Goal: Book appointment/travel/reservation

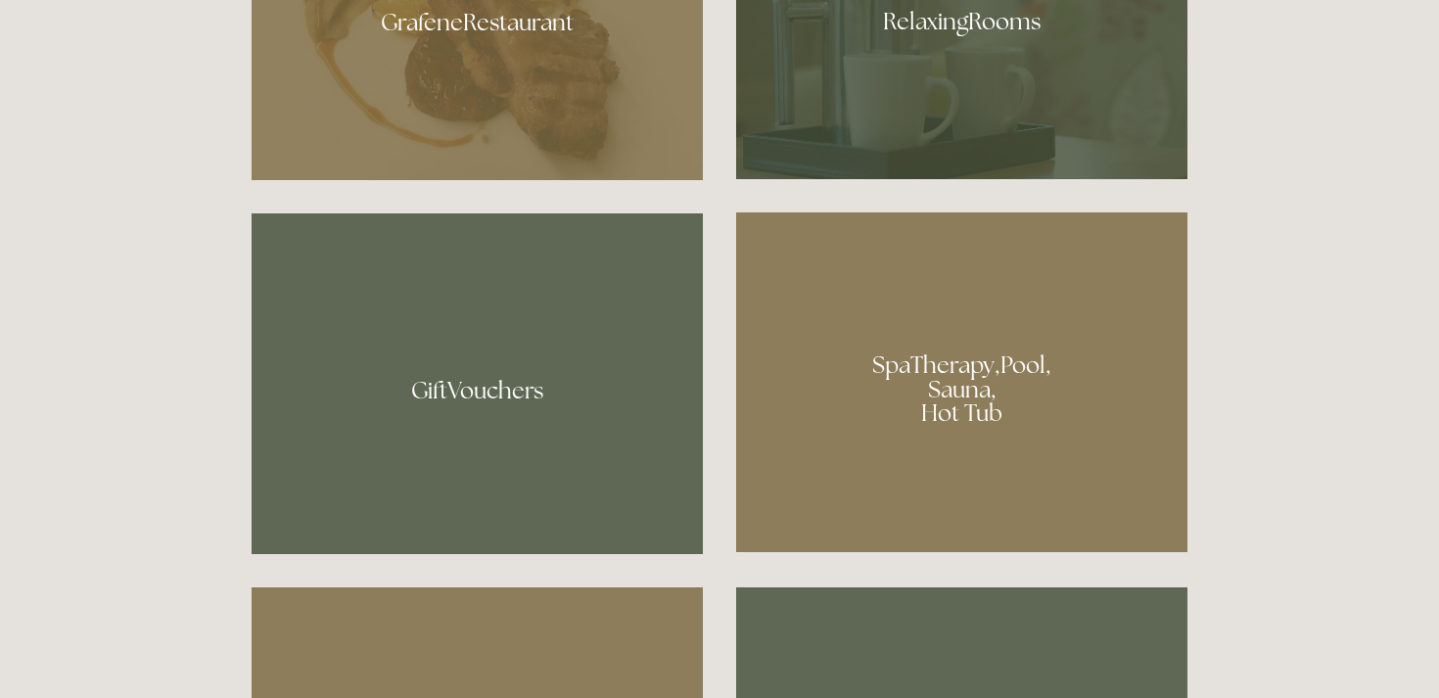
scroll to position [1348, 0]
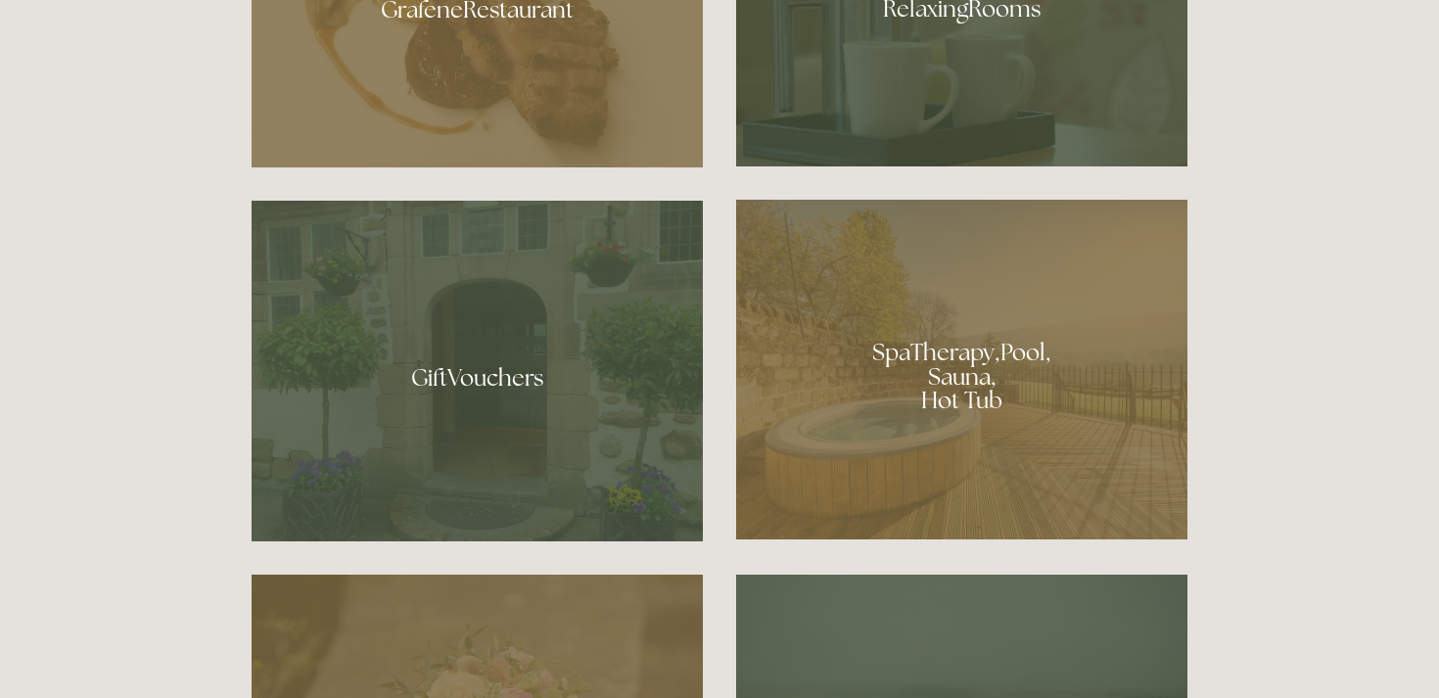
click at [950, 438] on div at bounding box center [961, 370] width 451 height 340
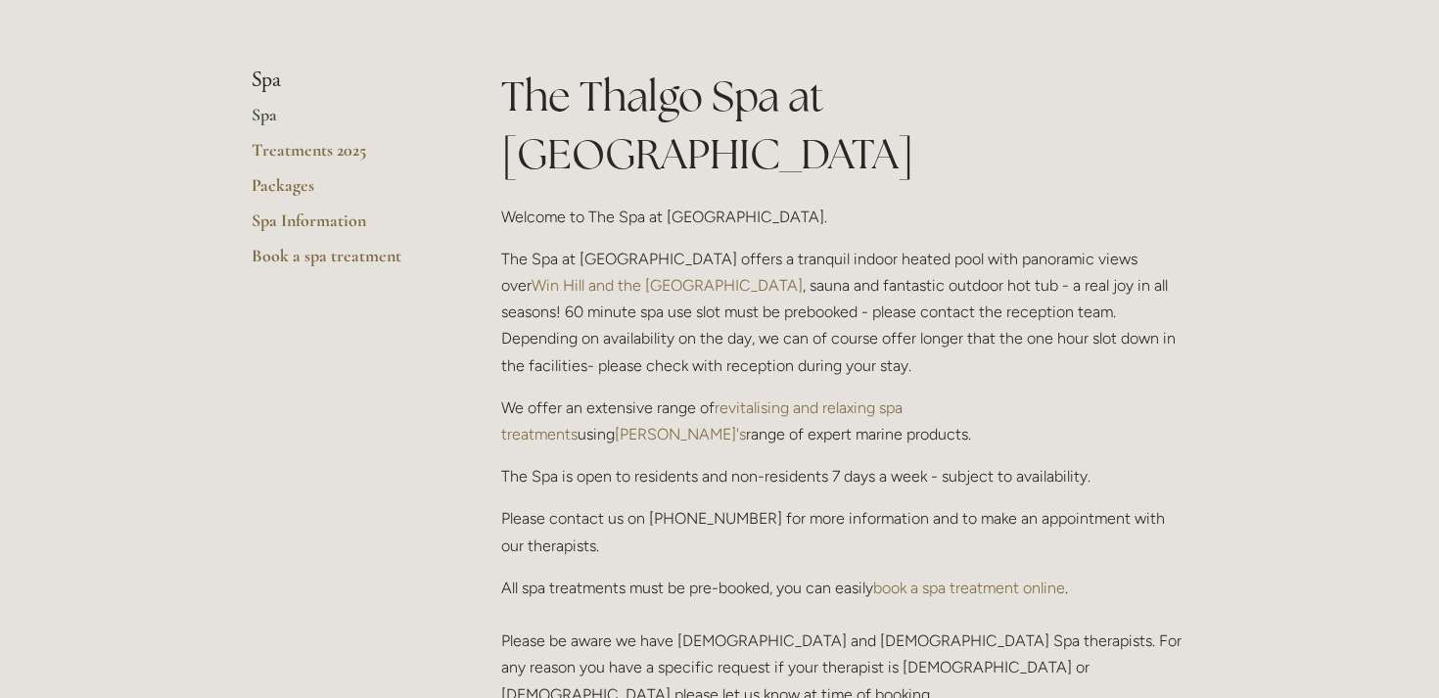
scroll to position [424, 0]
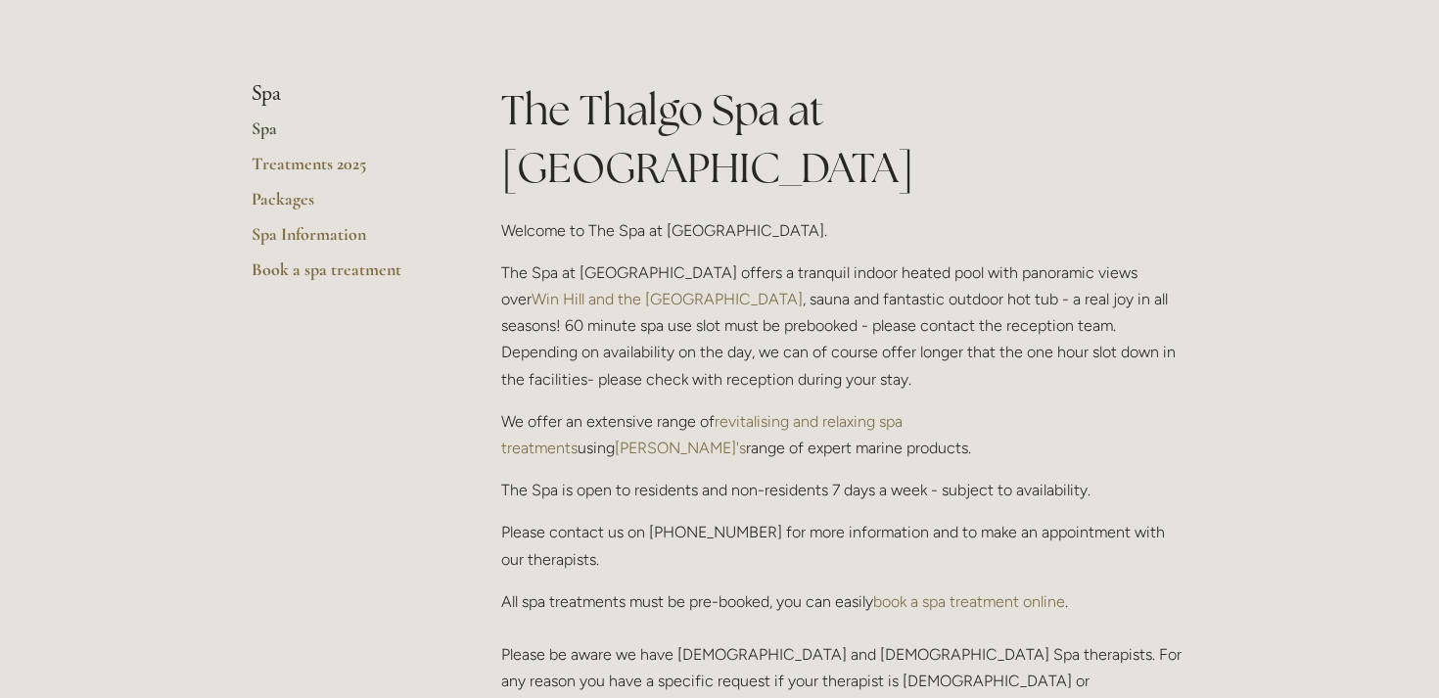
click at [271, 134] on link "Spa" at bounding box center [345, 134] width 187 height 35
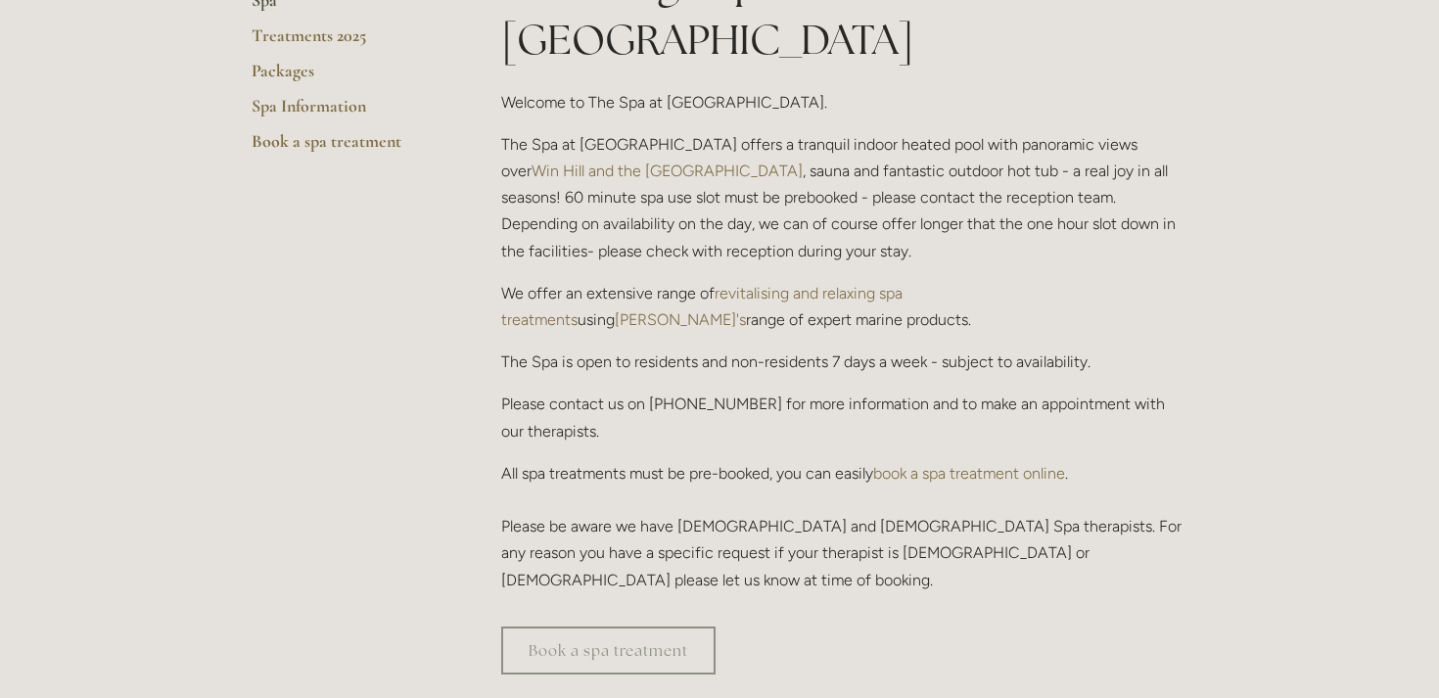
scroll to position [599, 0]
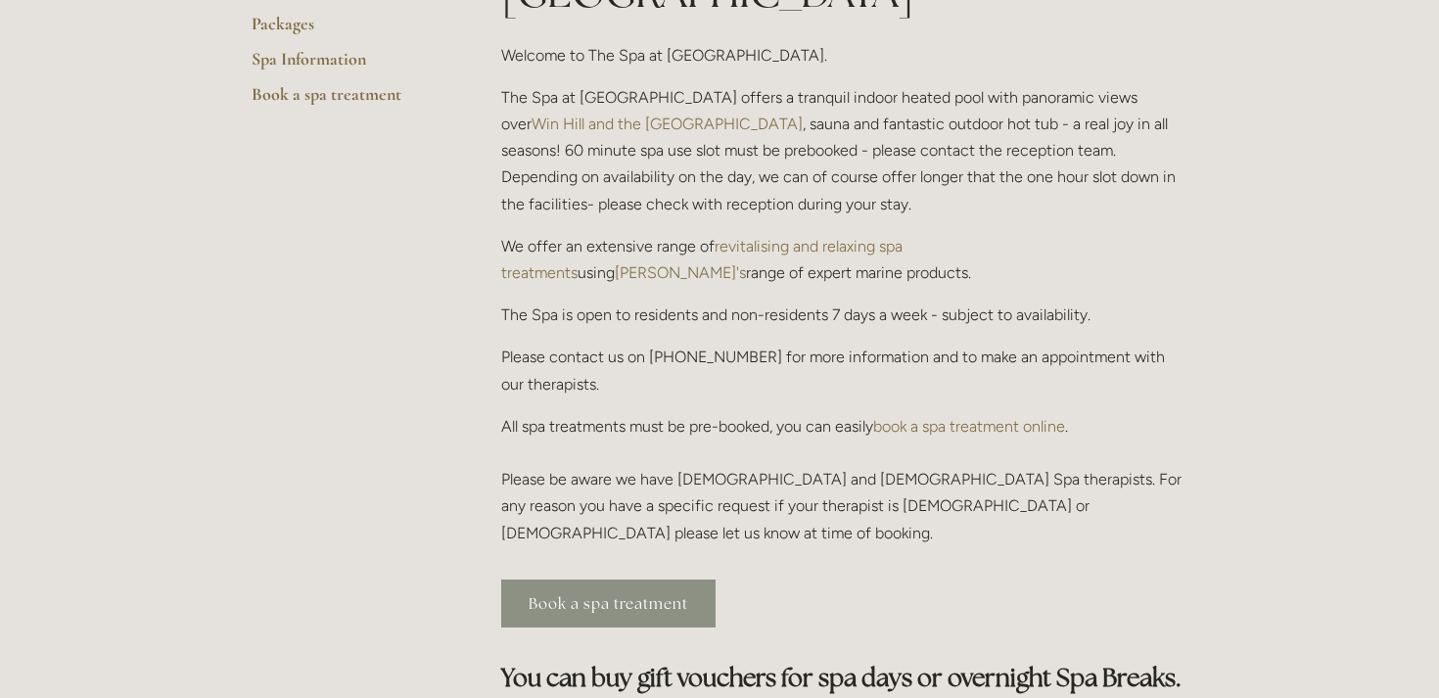
click at [549, 580] on link "Book a spa treatment" at bounding box center [608, 604] width 214 height 48
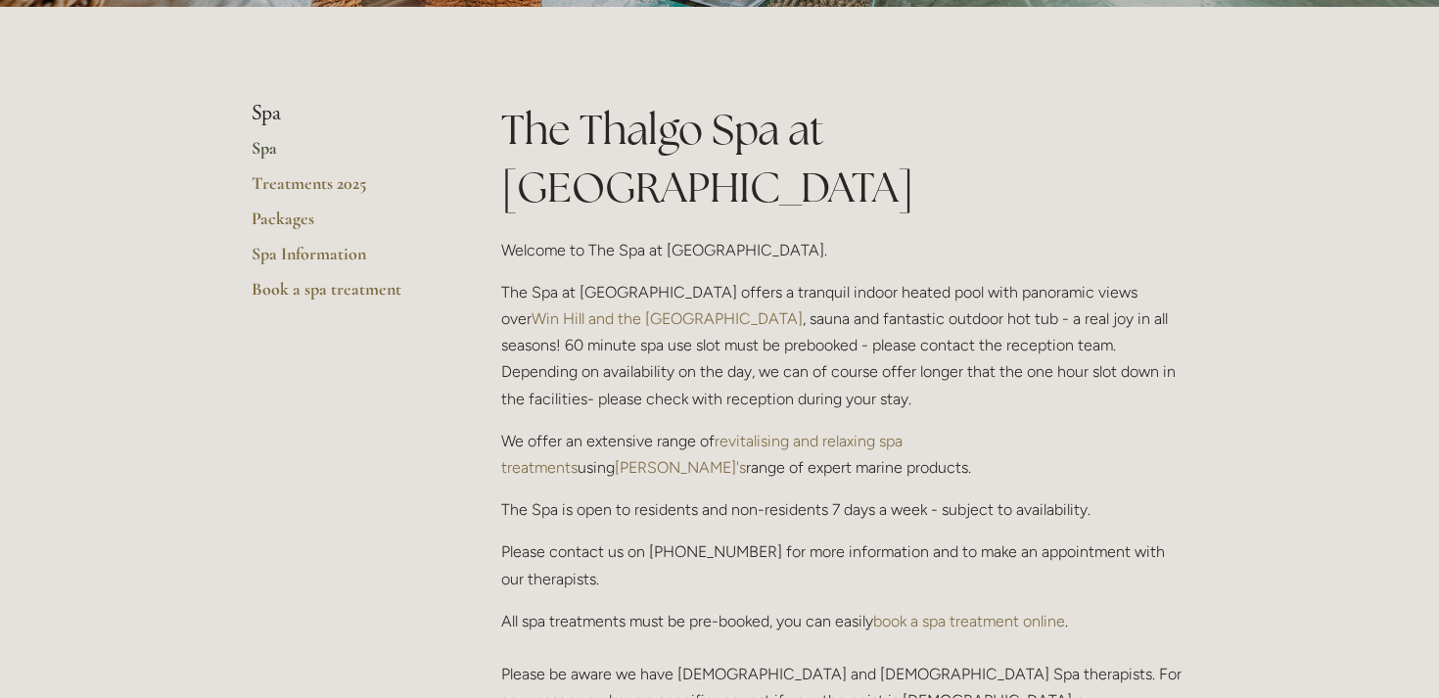
scroll to position [402, 0]
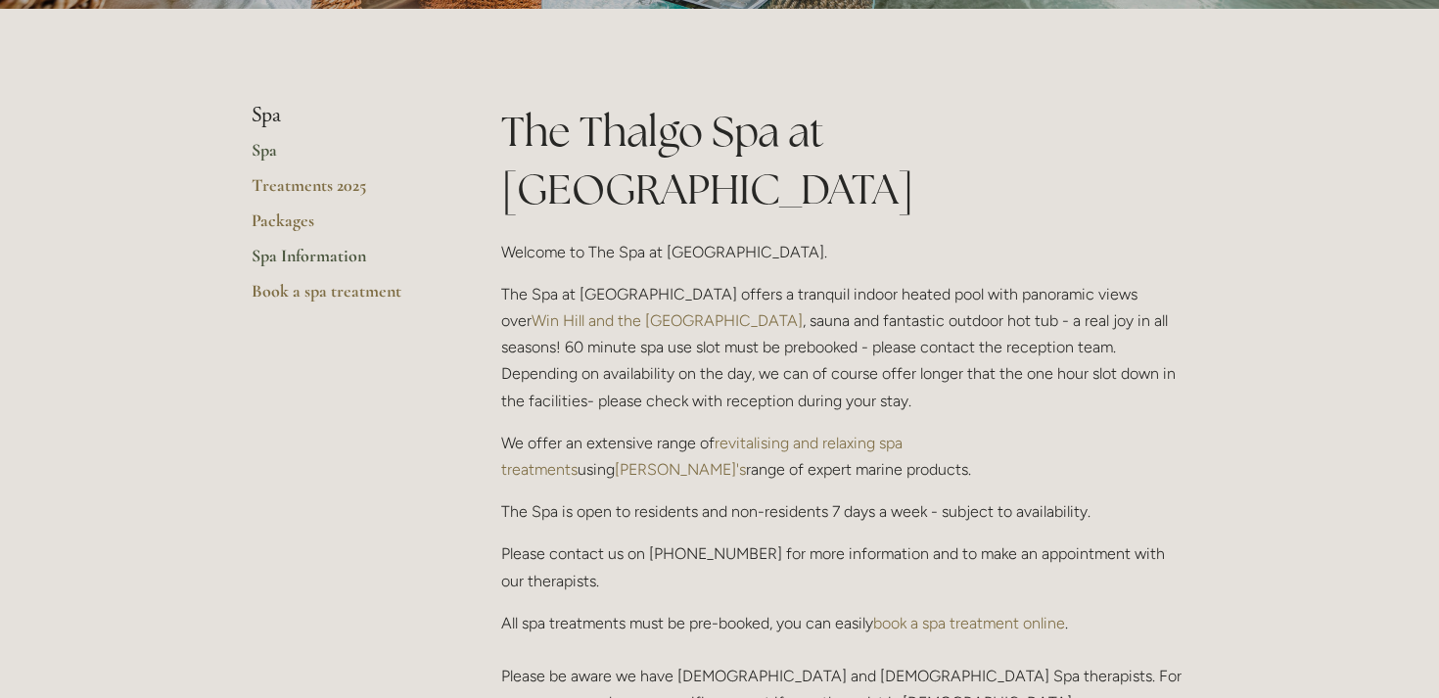
click at [338, 262] on link "Spa Information" at bounding box center [345, 262] width 187 height 35
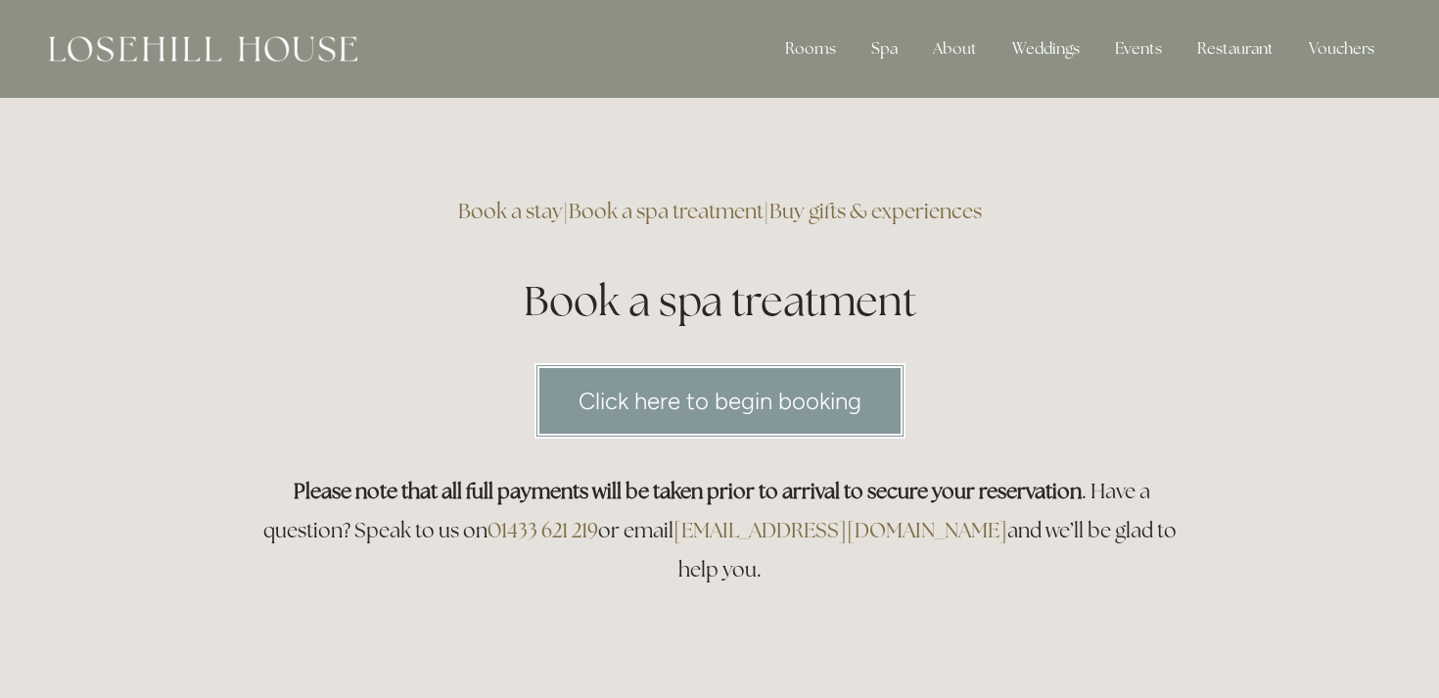
click at [672, 372] on link "Click here to begin booking" at bounding box center [720, 400] width 371 height 75
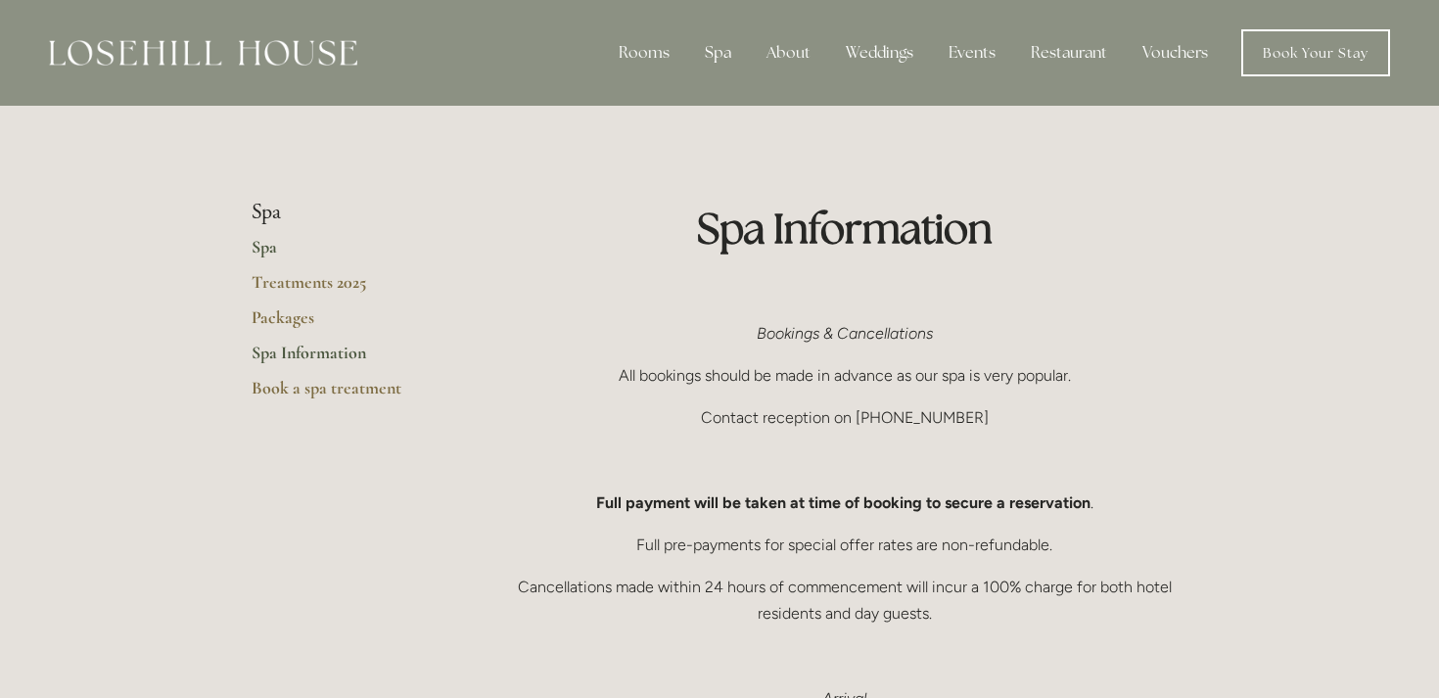
click at [268, 255] on link "Spa" at bounding box center [345, 253] width 187 height 35
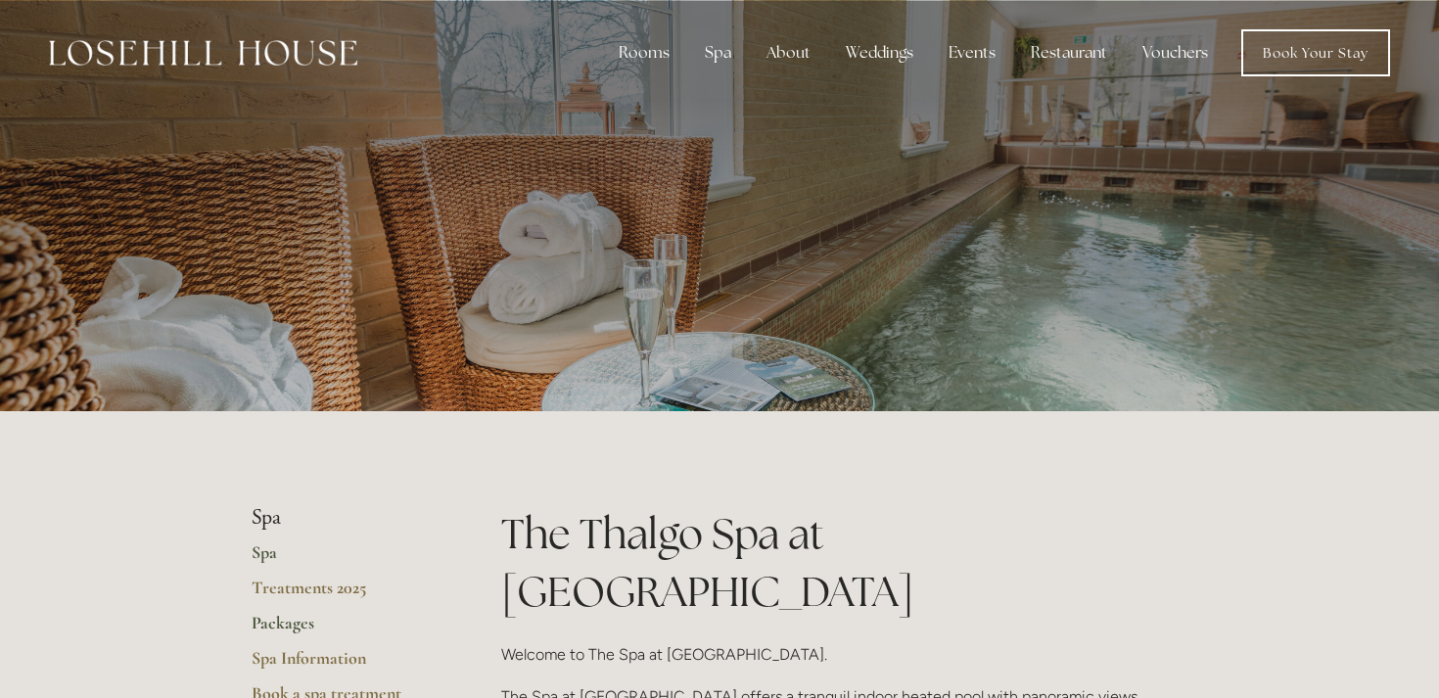
click at [292, 619] on link "Packages" at bounding box center [345, 629] width 187 height 35
